Goal: Check status: Check status

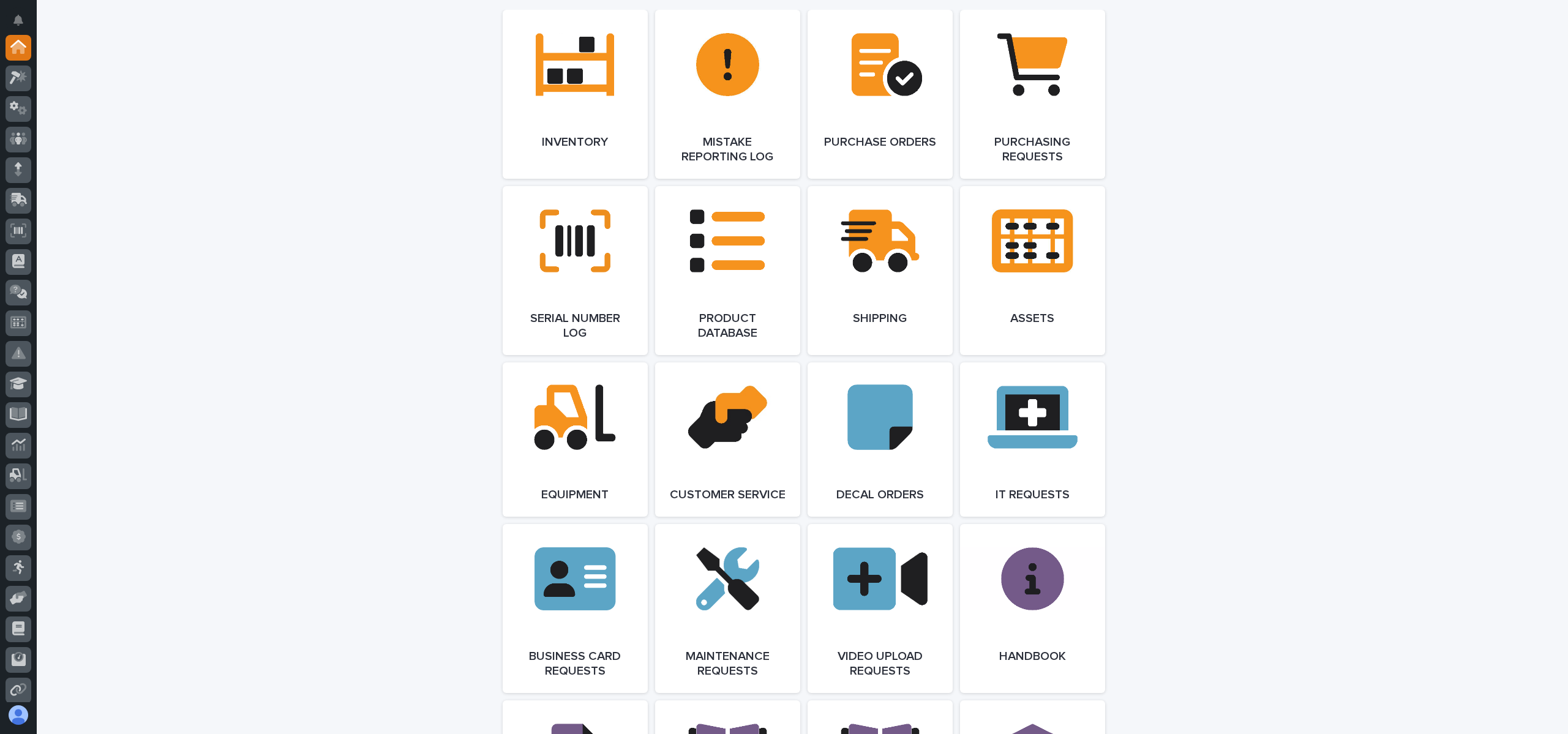
scroll to position [1382, 0]
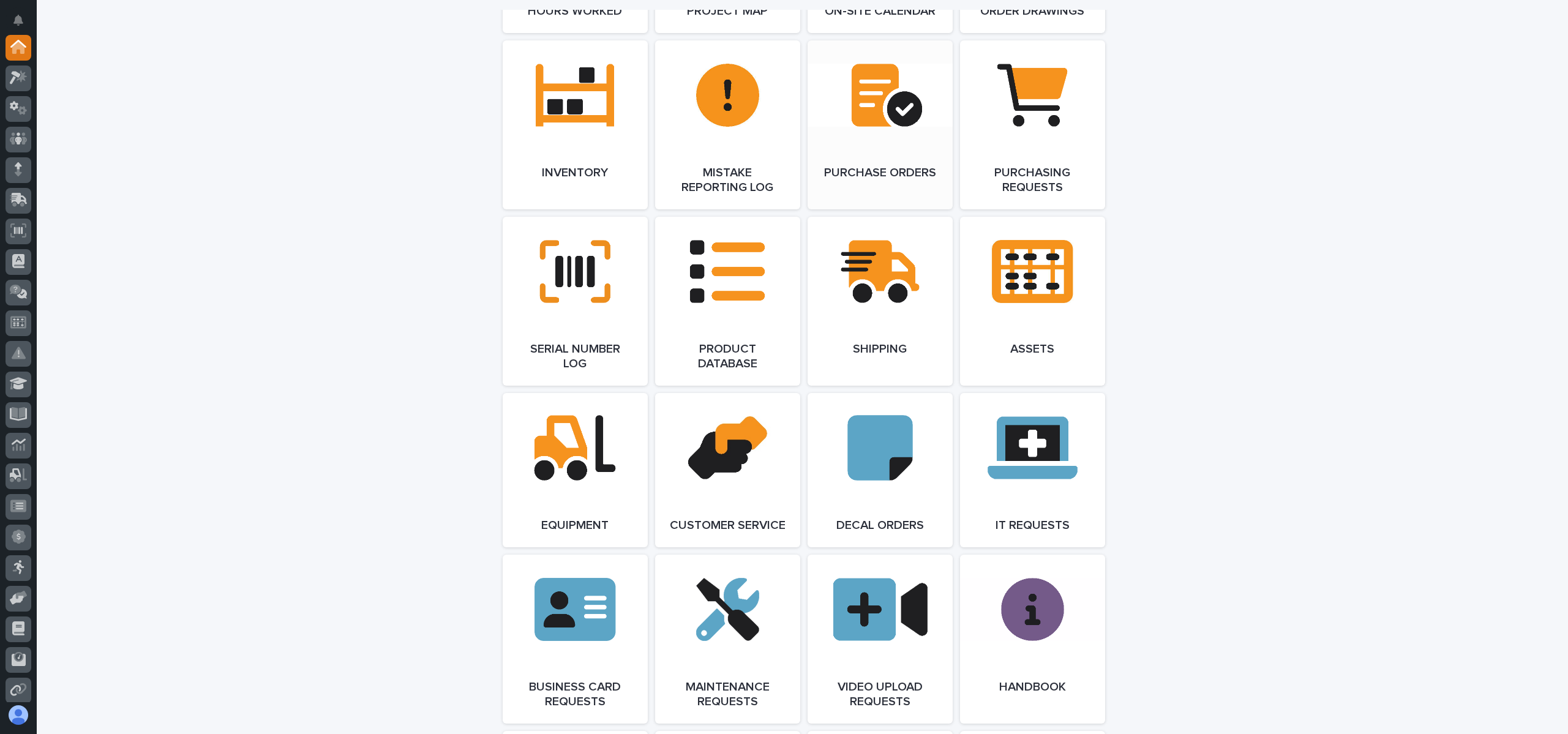
click at [931, 142] on link "Open Link" at bounding box center [881, 125] width 145 height 169
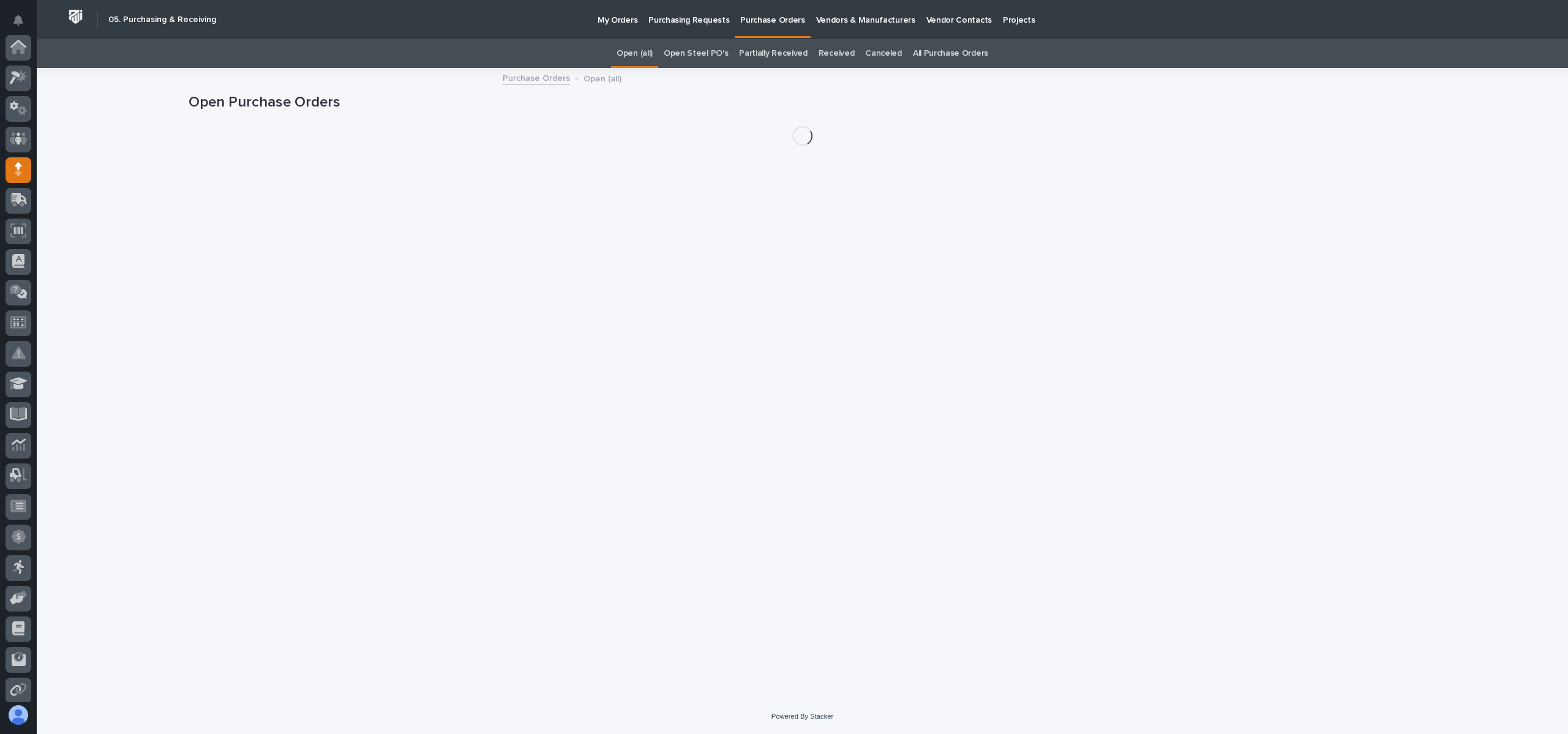
scroll to position [122, 0]
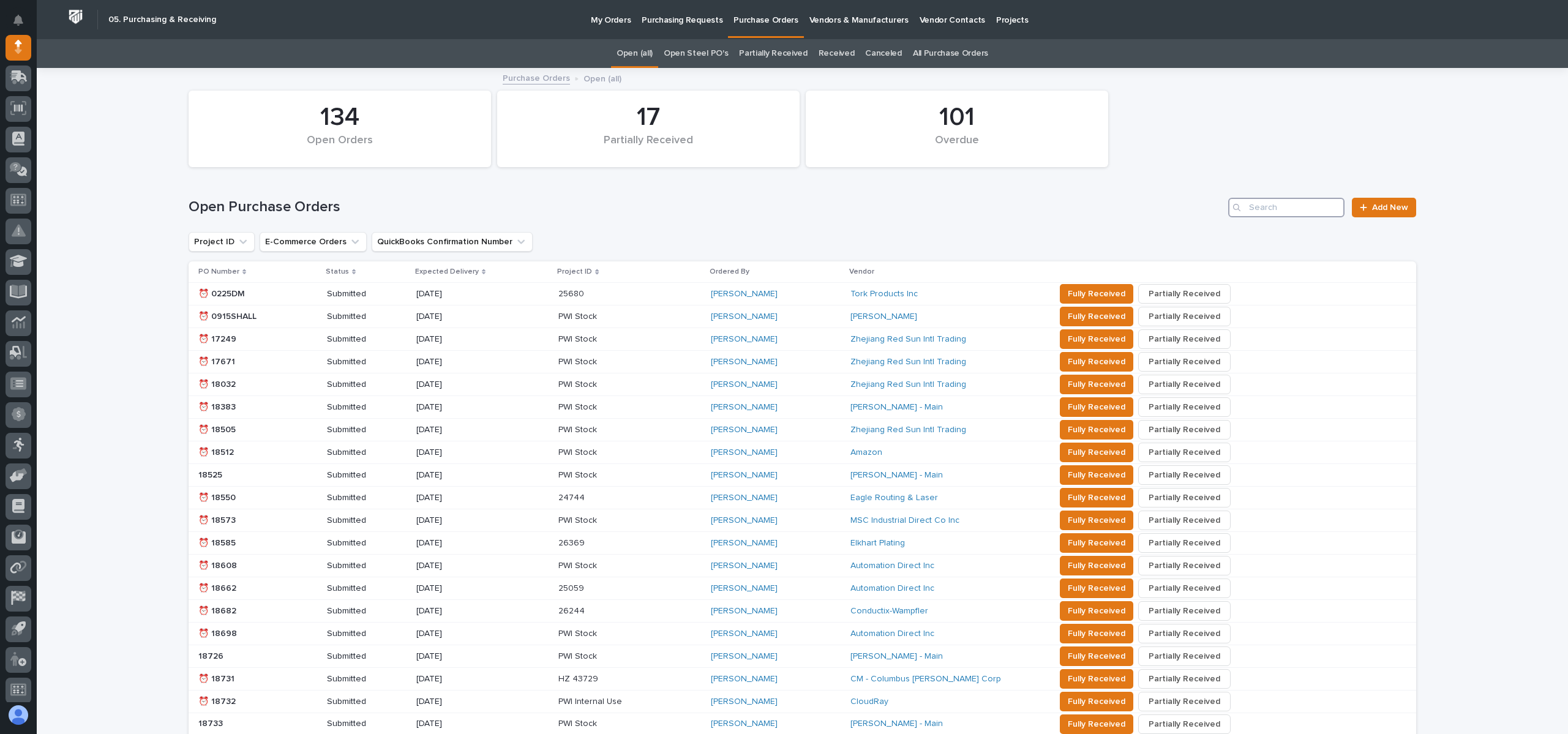
click at [1266, 209] on input "Search" at bounding box center [1286, 207] width 117 height 20
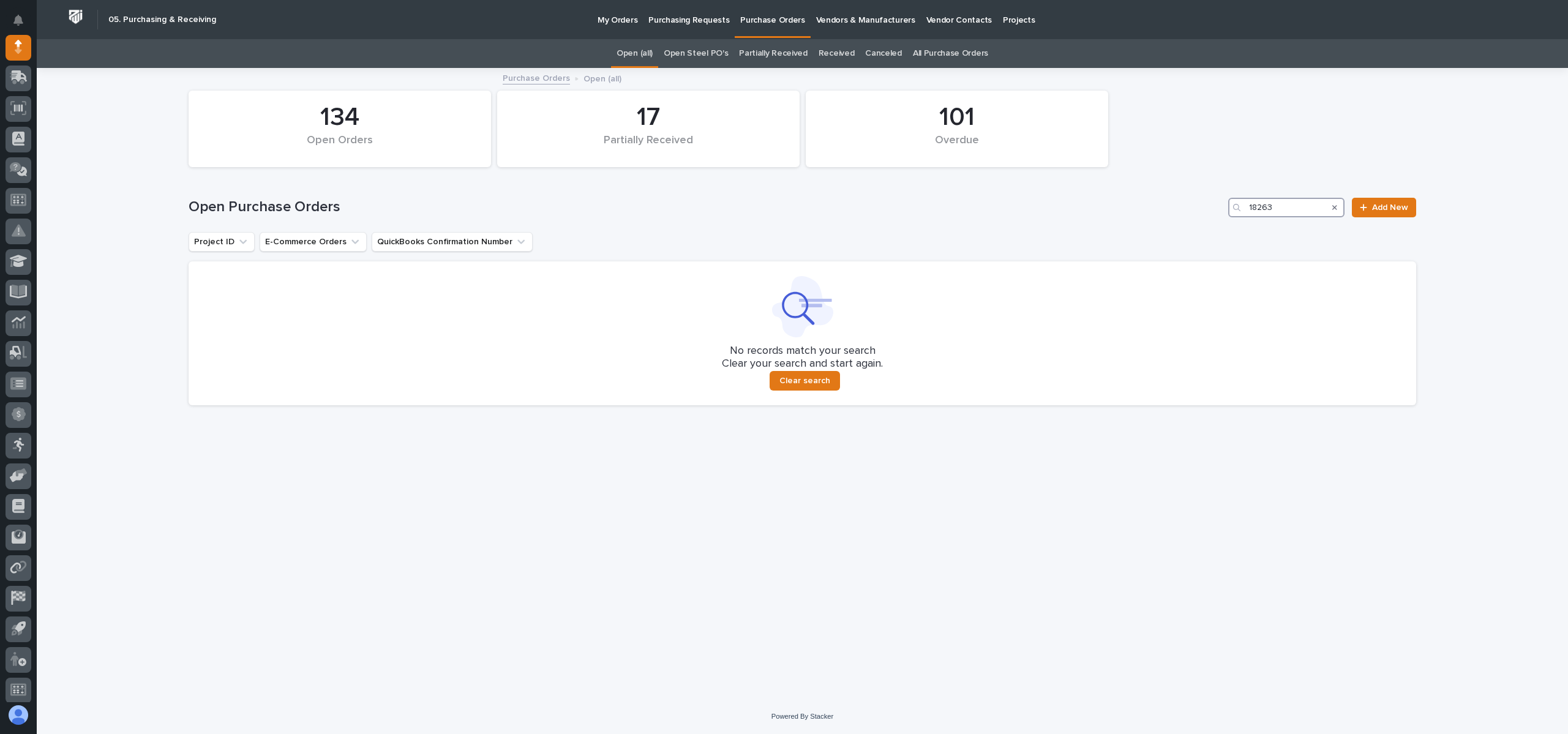
type input "18263"
click at [931, 48] on link "All Purchase Orders" at bounding box center [951, 53] width 75 height 29
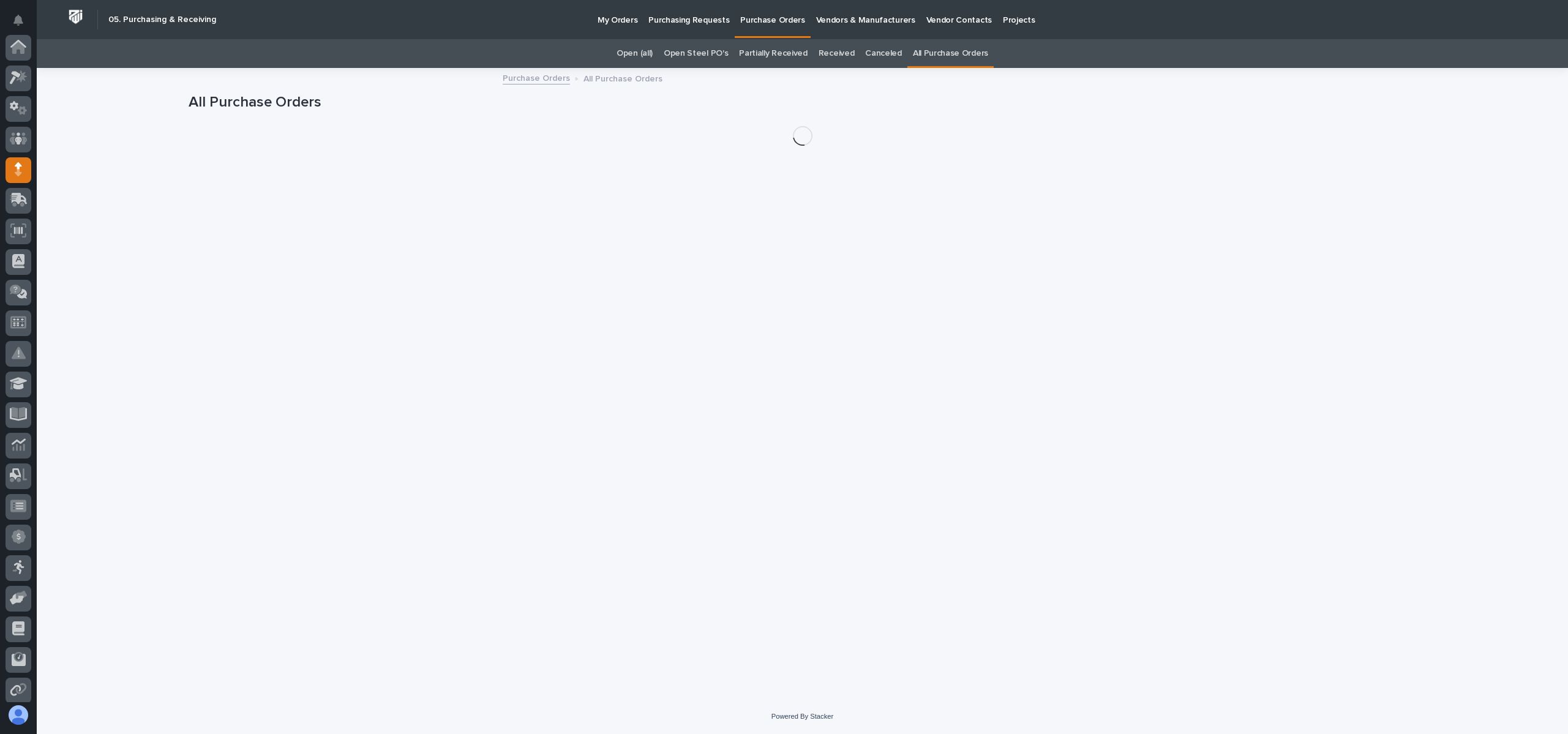
scroll to position [122, 0]
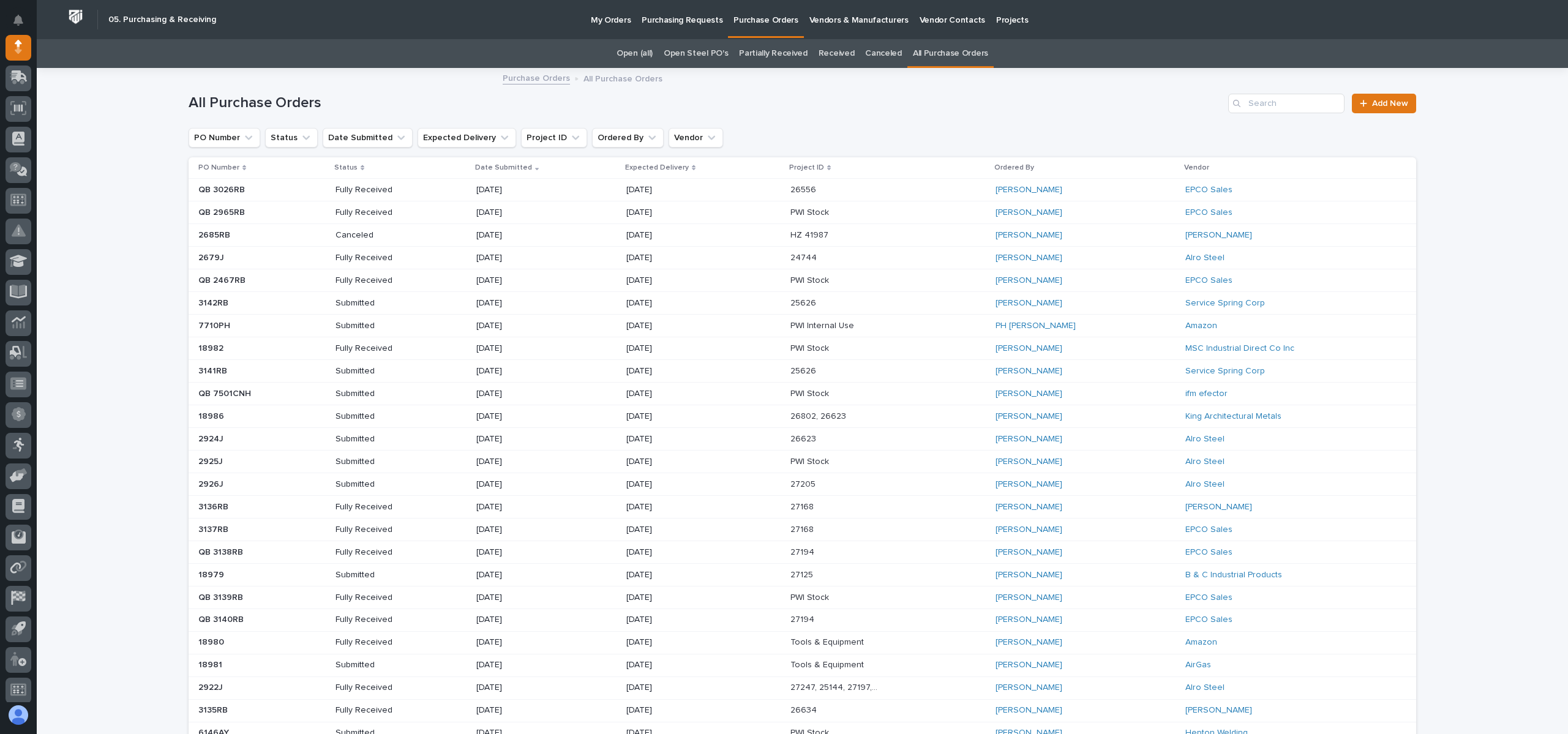
click at [1237, 102] on div "Search" at bounding box center [1238, 104] width 20 height 20
click at [1276, 107] on input "Search" at bounding box center [1286, 104] width 117 height 20
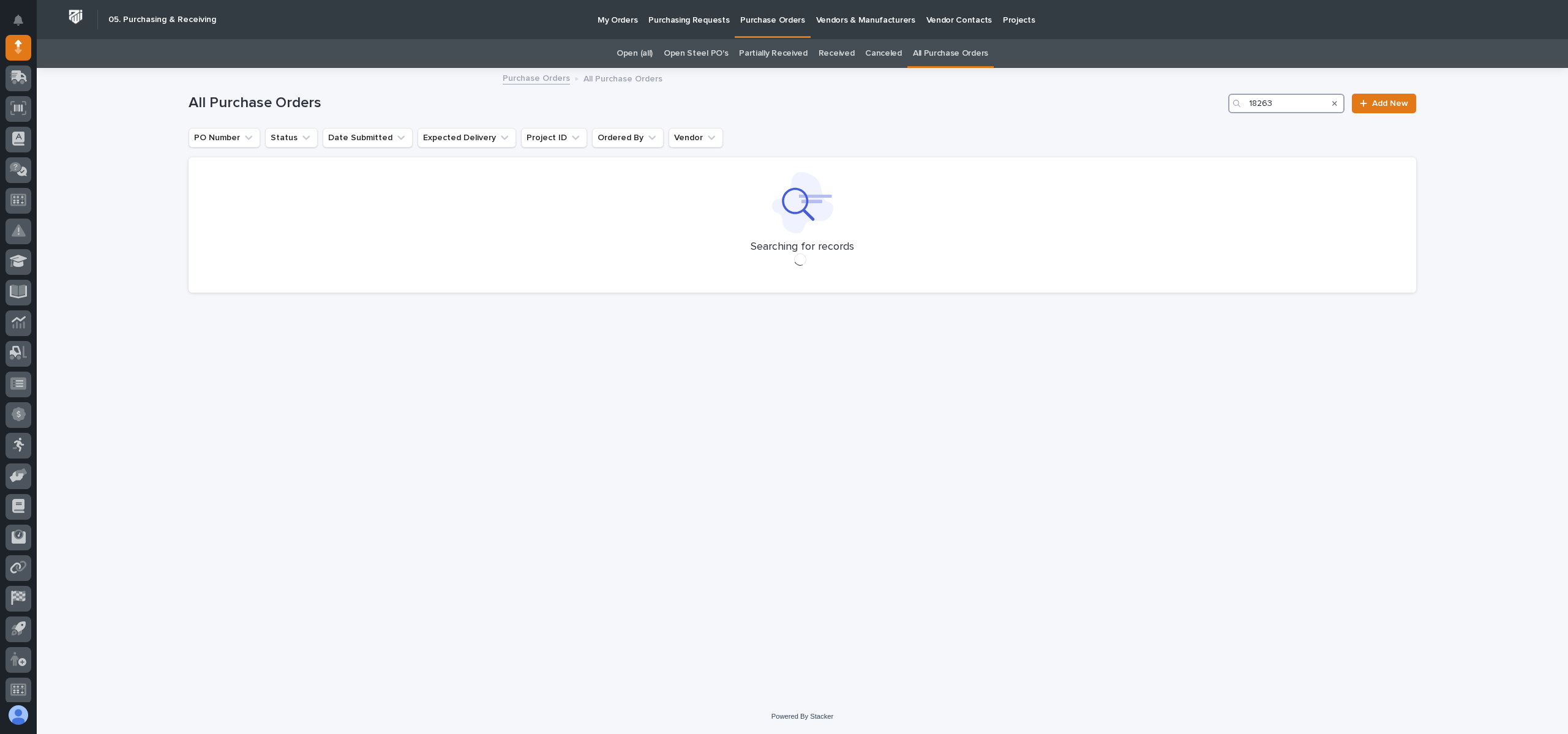
type input "18263"
